Goal: Answer question/provide support

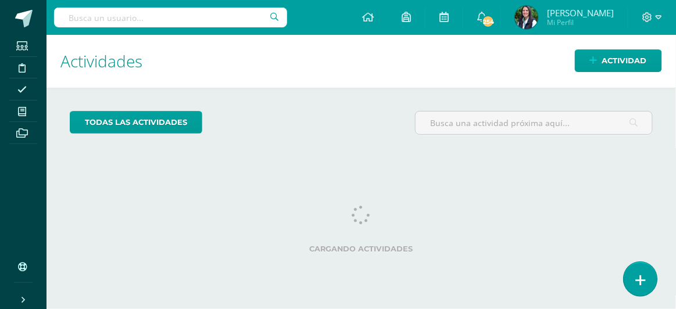
click at [640, 280] on icon at bounding box center [640, 280] width 10 height 13
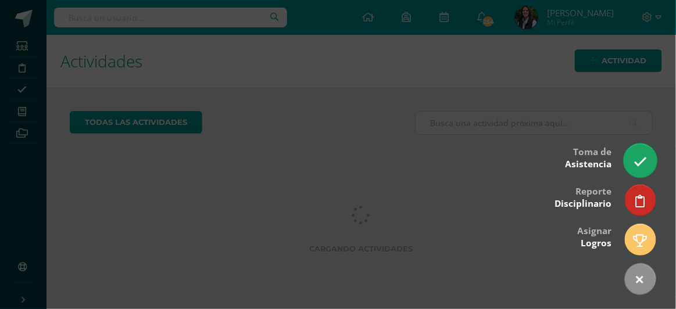
click at [638, 160] on icon at bounding box center [640, 161] width 13 height 13
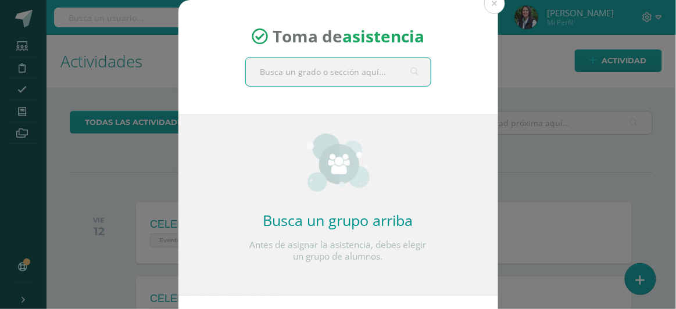
click at [315, 73] on input "text" at bounding box center [338, 72] width 185 height 28
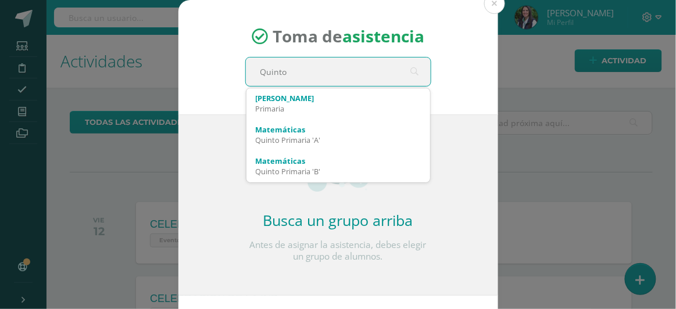
type input "[PERSON_NAME]"
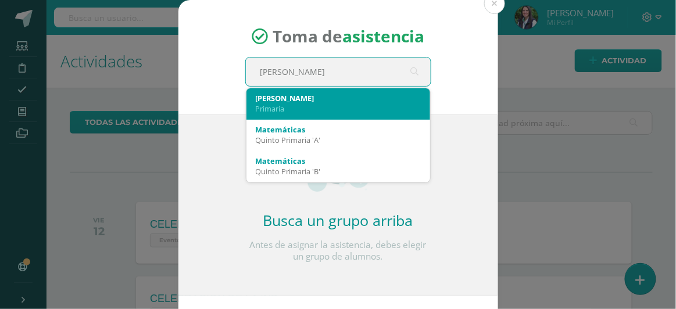
click at [260, 101] on div "[PERSON_NAME]" at bounding box center [338, 98] width 165 height 10
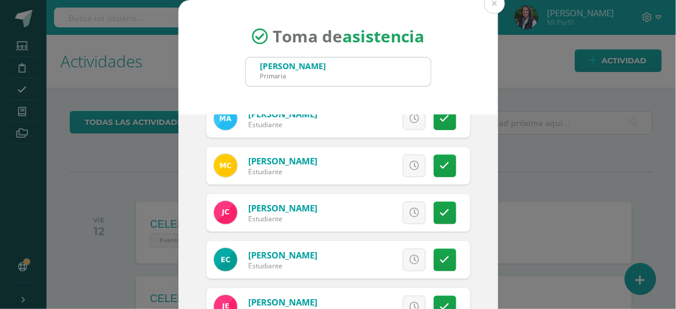
scroll to position [77, 0]
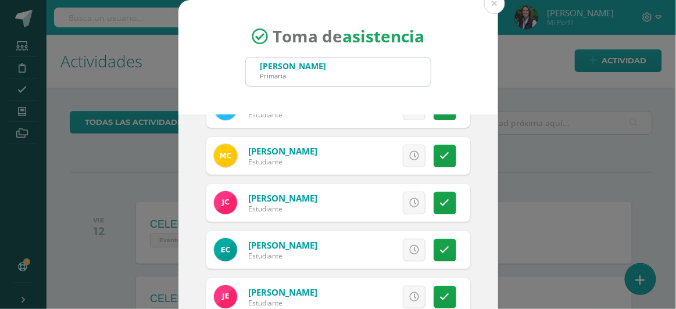
click at [406, 154] on link at bounding box center [414, 156] width 23 height 23
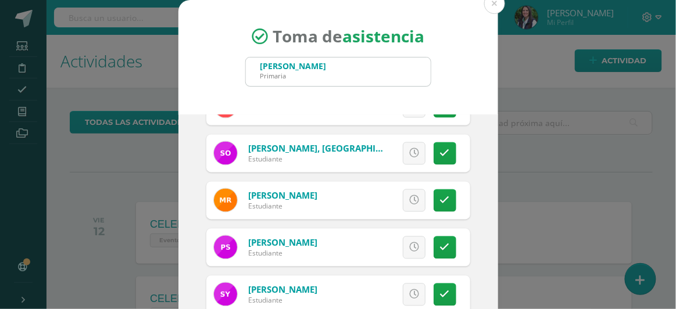
scroll to position [128, 0]
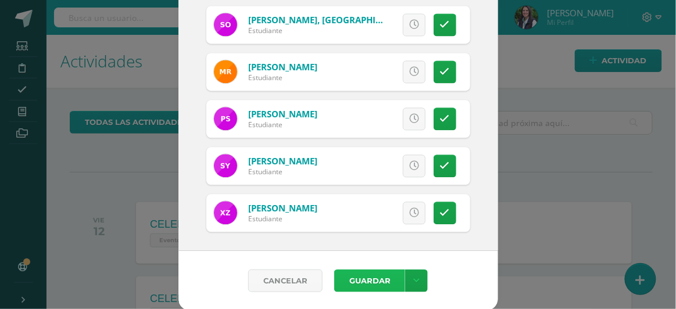
click at [374, 280] on button "Guardar" at bounding box center [369, 281] width 71 height 23
